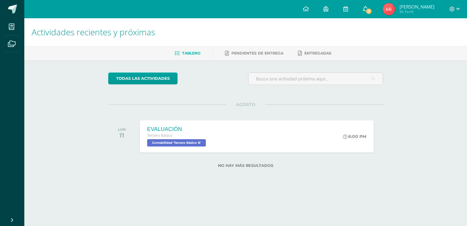
click at [372, 12] on span "2" at bounding box center [369, 11] width 7 height 7
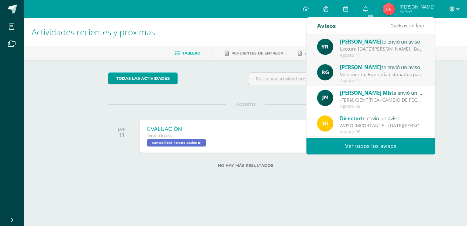
click at [176, 85] on div "todas las Actividades" at bounding box center [164, 80] width 117 height 17
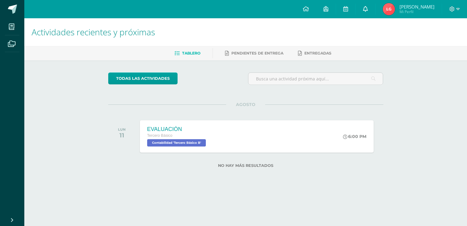
click at [374, 7] on link "0" at bounding box center [365, 9] width 19 height 18
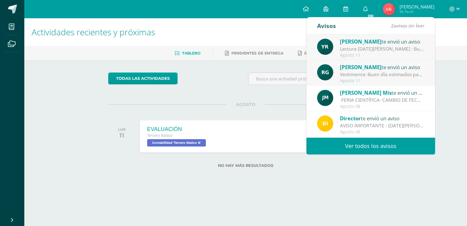
click at [362, 146] on link "Ver todos los avisos" at bounding box center [371, 146] width 129 height 17
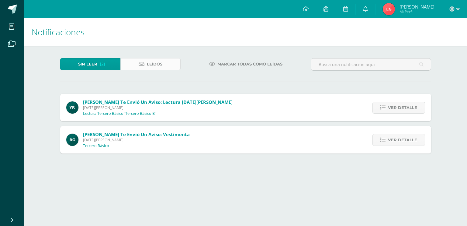
click at [169, 64] on link "Leídos" at bounding box center [150, 64] width 60 height 12
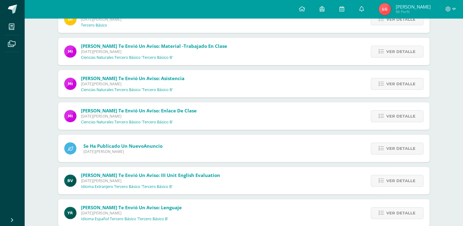
scroll to position [194, 0]
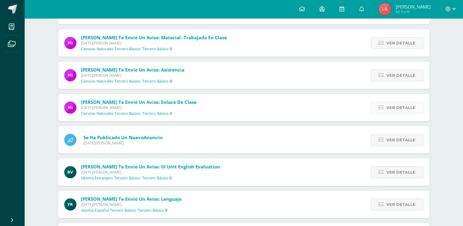
click at [390, 109] on span "Ver detalle" at bounding box center [400, 107] width 29 height 11
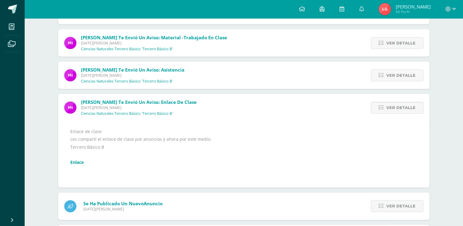
click at [202, 122] on div "Enlace de clase Les compartí el enlace de clase por anuncios y ahora por este m…" at bounding box center [243, 154] width 371 height 66
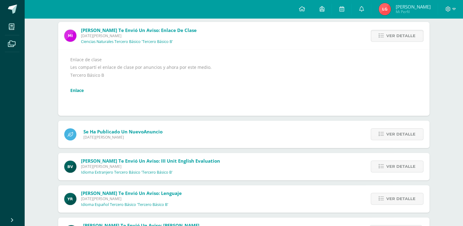
scroll to position [267, 0]
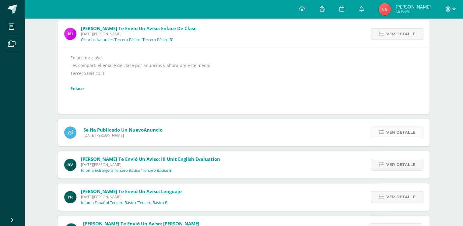
click at [394, 134] on span "Ver detalle" at bounding box center [400, 132] width 29 height 11
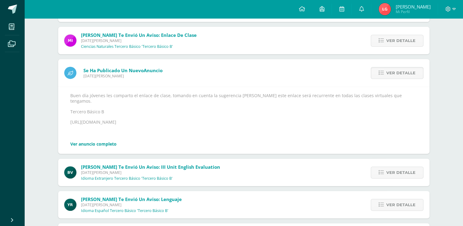
scroll to position [257, 0]
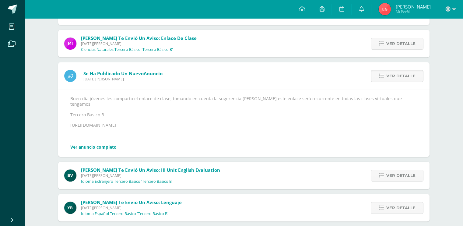
click at [100, 144] on link "Ver anuncio completo" at bounding box center [93, 147] width 46 height 6
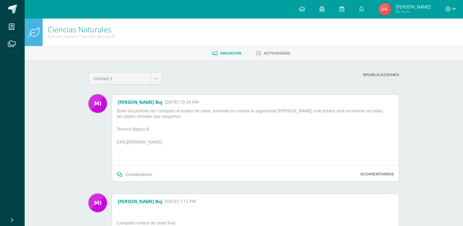
click at [158, 141] on p "https://meet.google.com/dkq-gmpw-ebi" at bounding box center [255, 143] width 282 height 8
click at [157, 142] on p "[URL][DOMAIN_NAME]" at bounding box center [255, 143] width 282 height 8
drag, startPoint x: 157, startPoint y: 142, endPoint x: 230, endPoint y: 157, distance: 74.5
click at [230, 157] on div "Buen día jóvenes les comparto el enlace de clase, tomando en cuenta la sugerenc…" at bounding box center [255, 136] width 282 height 57
